Goal: Task Accomplishment & Management: Manage account settings

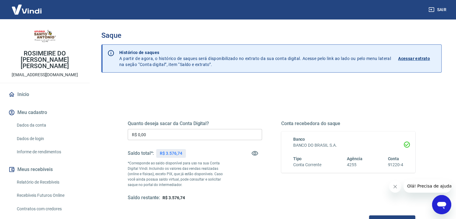
click at [197, 130] on input "R$ 0,00" at bounding box center [195, 134] width 134 height 11
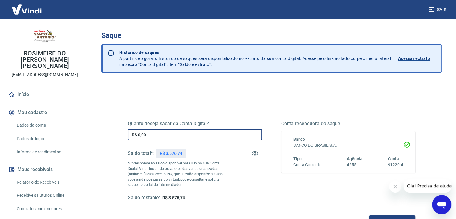
click at [446, 9] on button "Sair" at bounding box center [439, 9] width 22 height 11
